Goal: Information Seeking & Learning: Learn about a topic

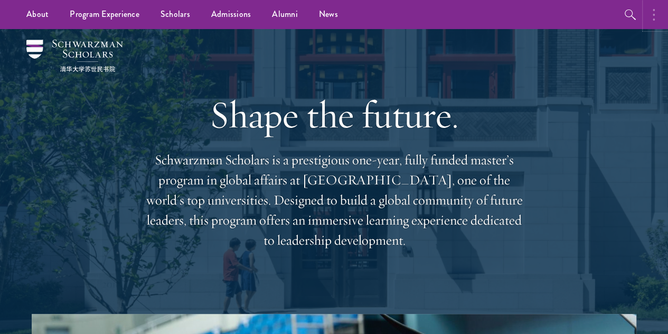
click at [649, 13] on button "button" at bounding box center [655, 14] width 23 height 29
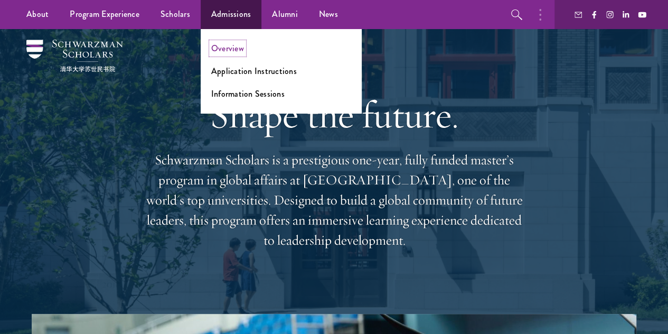
click at [238, 44] on link "Overview" at bounding box center [227, 48] width 33 height 12
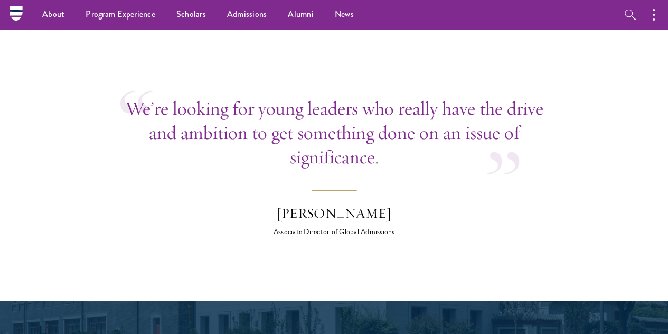
scroll to position [3705, 0]
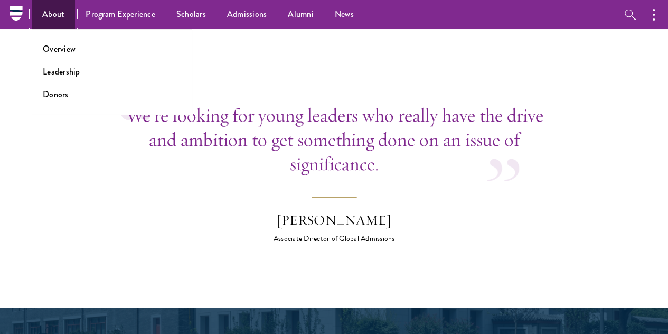
click at [58, 15] on link "About" at bounding box center [53, 14] width 43 height 29
